Goal: Information Seeking & Learning: Learn about a topic

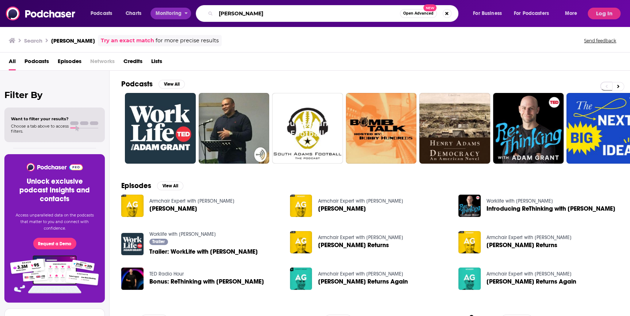
drag, startPoint x: 273, startPoint y: 14, endPoint x: 169, endPoint y: 11, distance: 104.1
click at [169, 11] on div "Podcasts Charts Monitoring [PERSON_NAME] Open Advanced New For Business For Pod…" at bounding box center [334, 13] width 498 height 17
paste input "THE ADVISOR WITH [PERSON_NAME]"
type input "THE ADVISOR WITH [PERSON_NAME]"
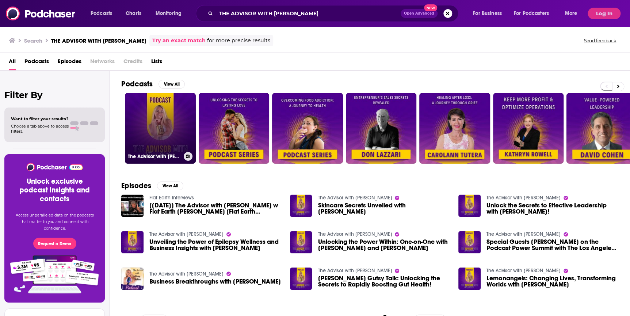
click at [162, 120] on link "The Advisor with [PERSON_NAME]" at bounding box center [160, 128] width 71 height 71
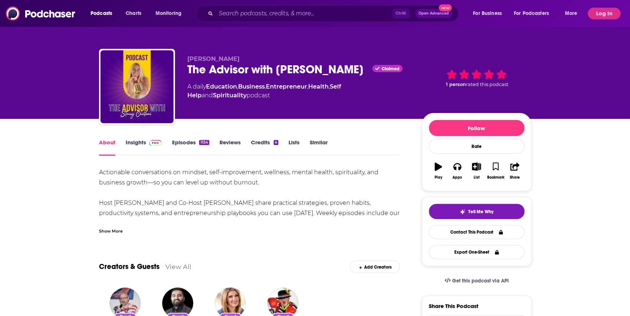
click at [137, 146] on link "Insights" at bounding box center [144, 147] width 36 height 17
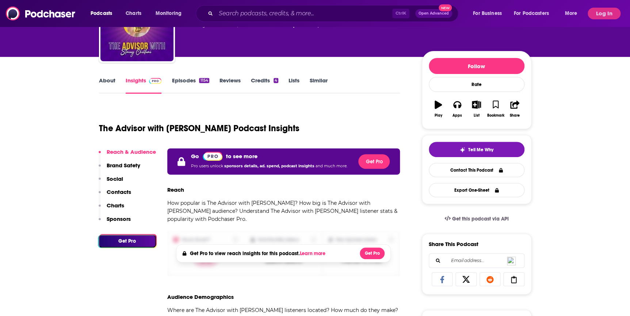
scroll to position [66, 0]
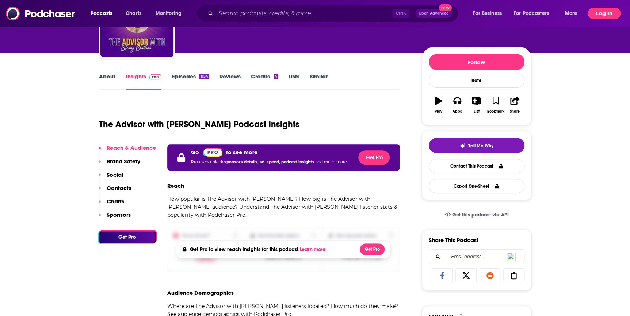
click at [611, 16] on button "Log In" at bounding box center [603, 14] width 33 height 12
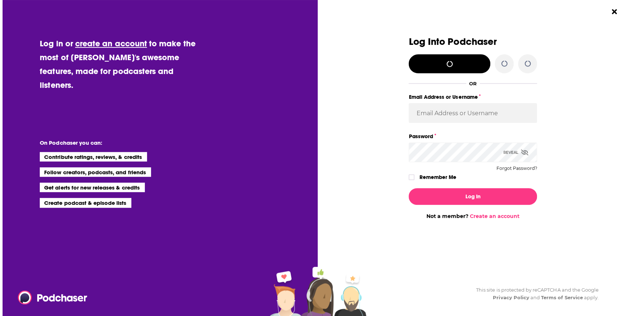
scroll to position [0, 0]
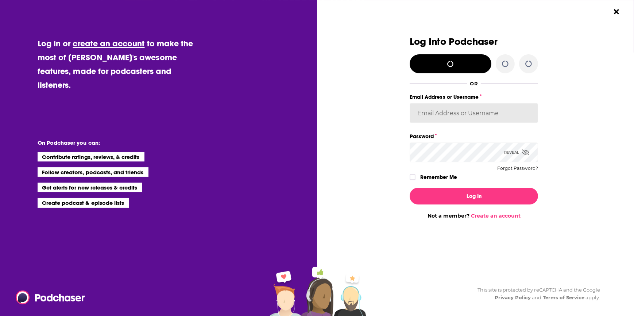
type input "[EMAIL_ADDRESS][DOMAIN_NAME]"
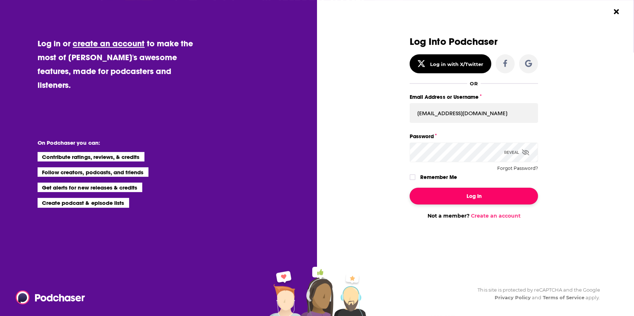
click at [493, 193] on button "Log In" at bounding box center [474, 196] width 128 height 17
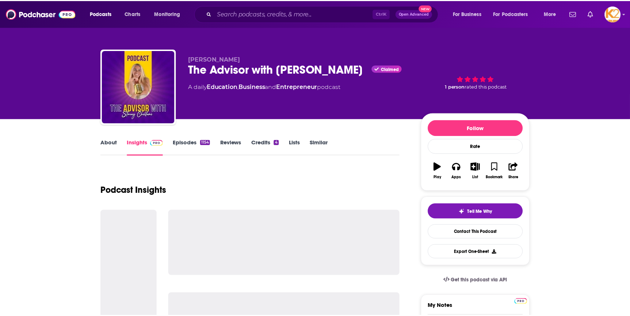
scroll to position [66, 0]
